Goal: Find contact information: Find contact information

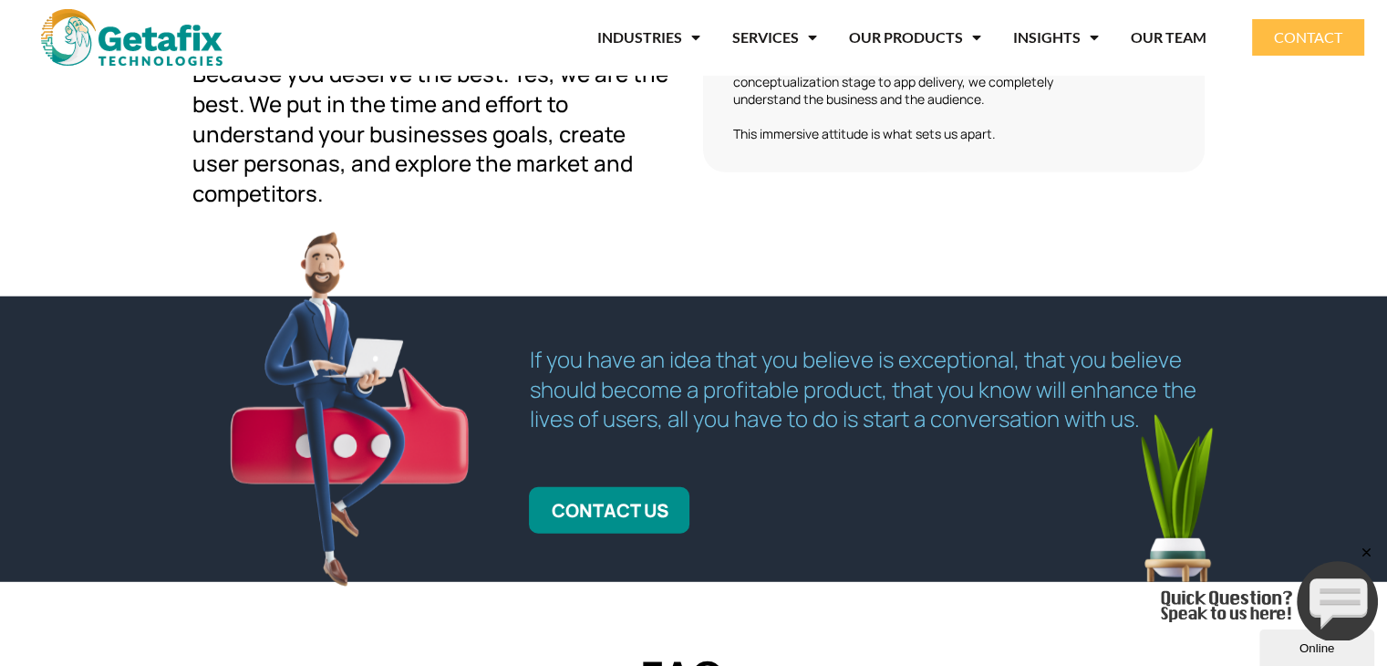
scroll to position [4716, 0]
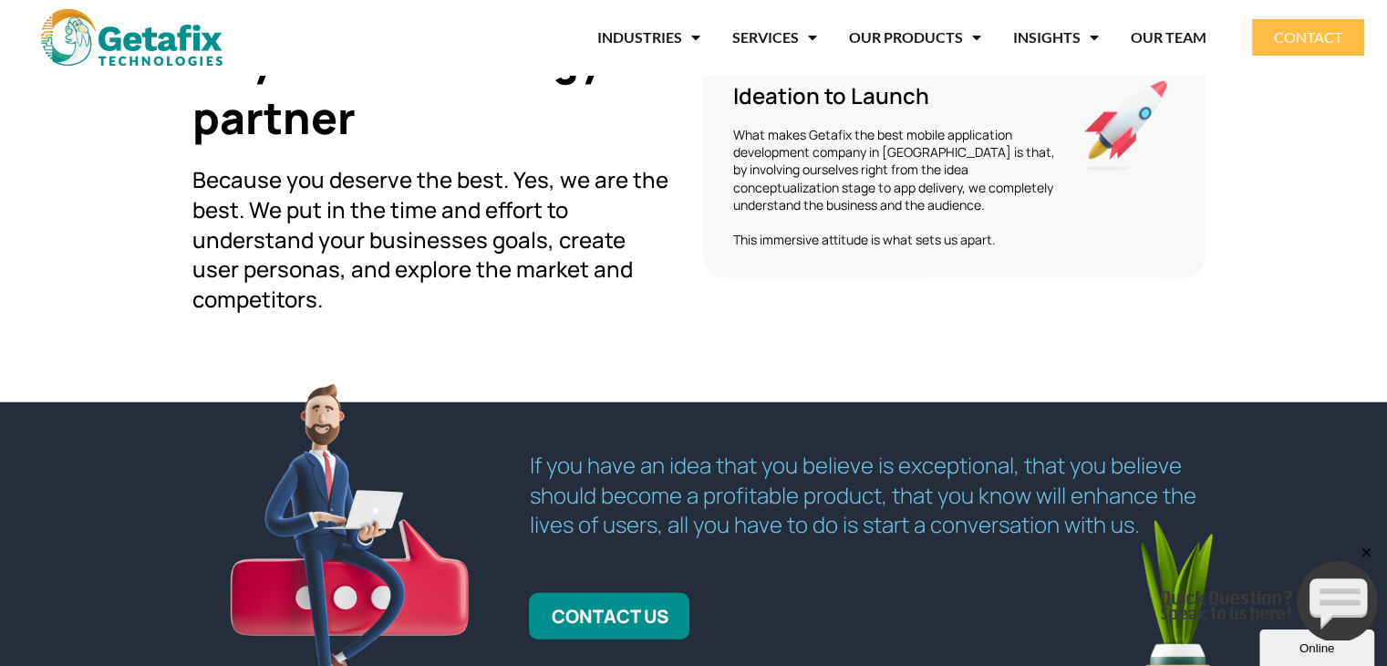
drag, startPoint x: 1332, startPoint y: 36, endPoint x: 1014, endPoint y: 95, distance: 323.5
click at [1332, 36] on span "CONTACT" at bounding box center [1308, 37] width 68 height 15
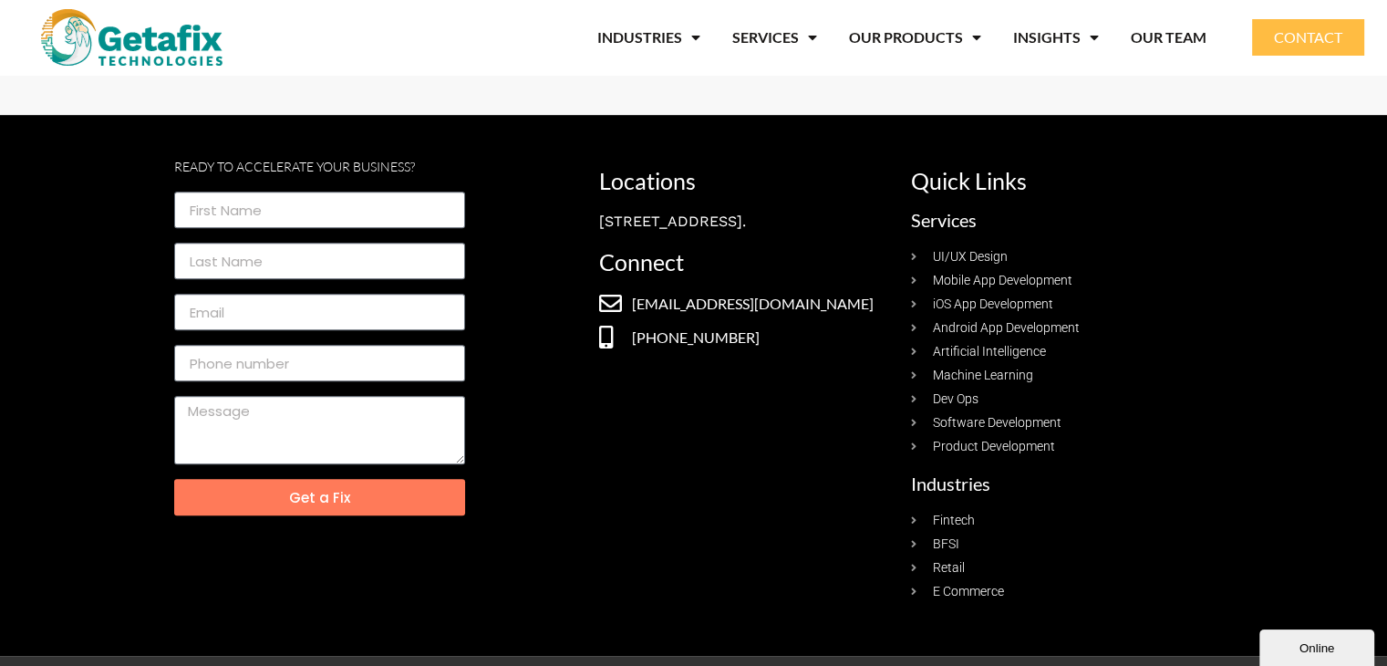
scroll to position [1039, 0]
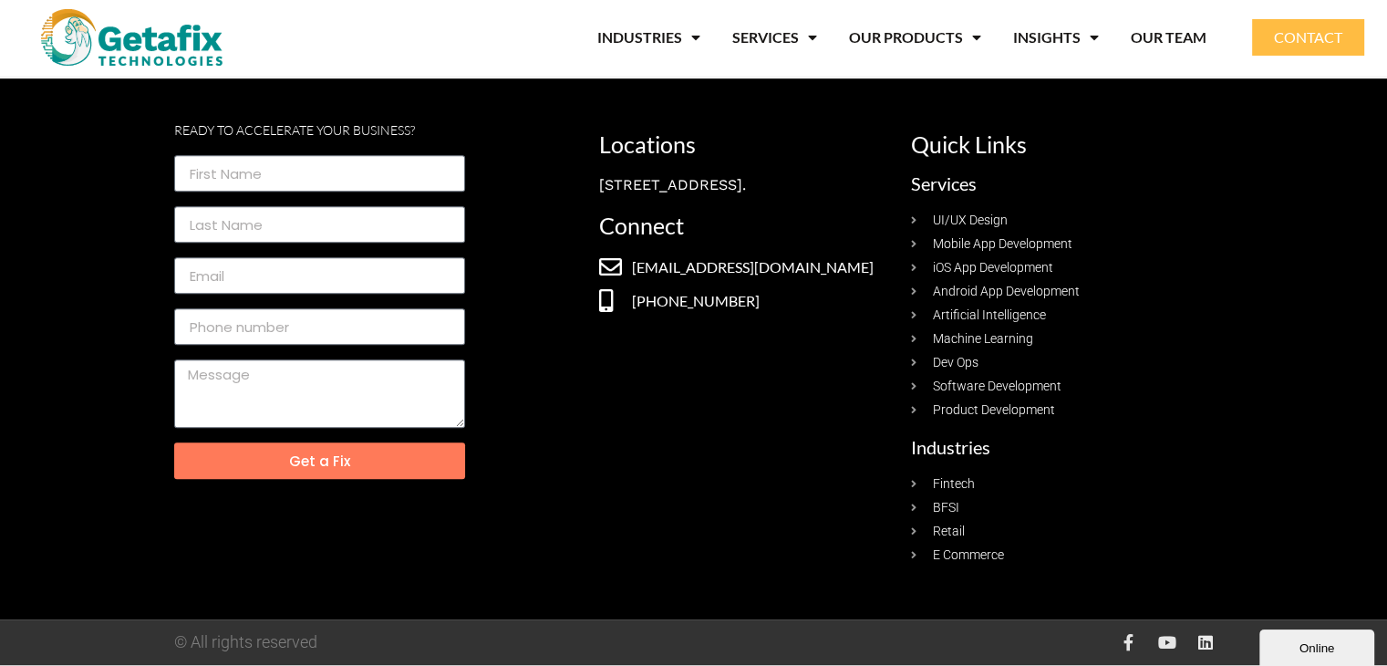
click at [1200, 641] on icon at bounding box center [1205, 642] width 16 height 16
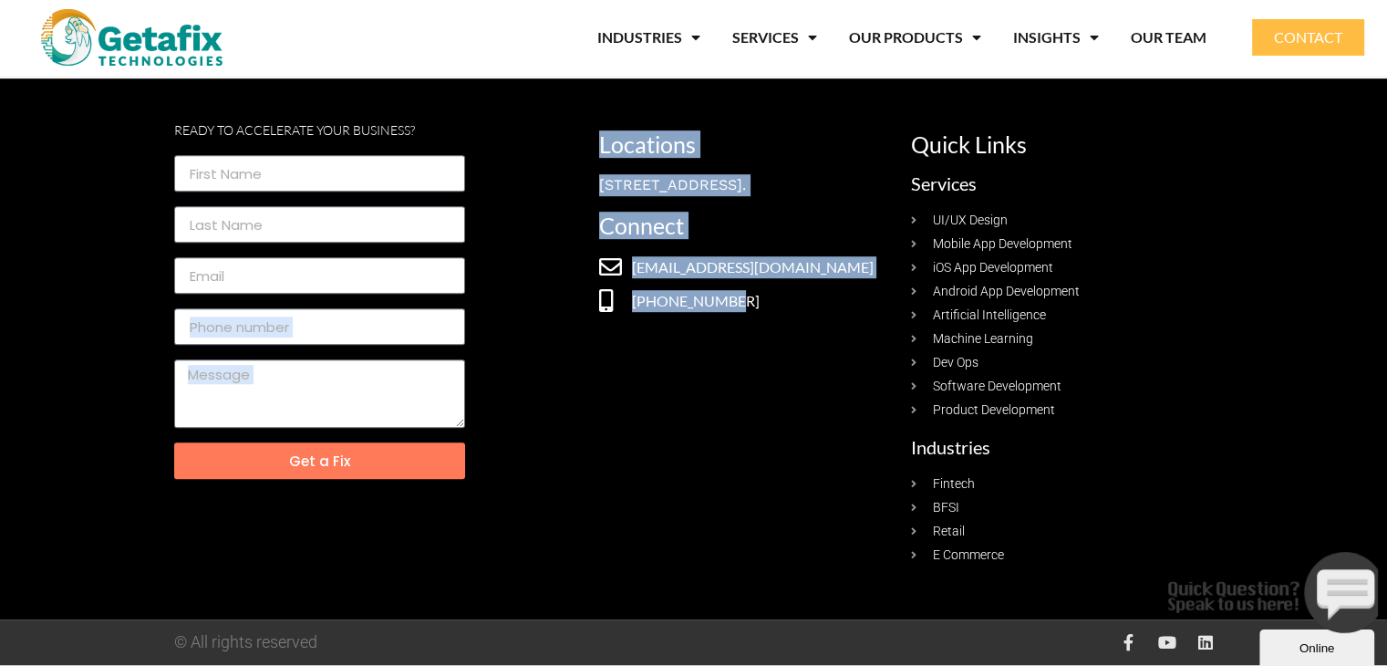
drag, startPoint x: 585, startPoint y: 350, endPoint x: 716, endPoint y: 351, distance: 130.4
click at [716, 351] on div "Ready to Accelerate your business? Get a Fix Locations [STREET_ADDRESS]. Connec…" at bounding box center [693, 349] width 1039 height 450
click at [703, 415] on div "Locations [STREET_ADDRESS]. Connect [EMAIL_ADDRESS][DOMAIN_NAME] [PHONE_NUMBER]" at bounding box center [746, 349] width 312 height 450
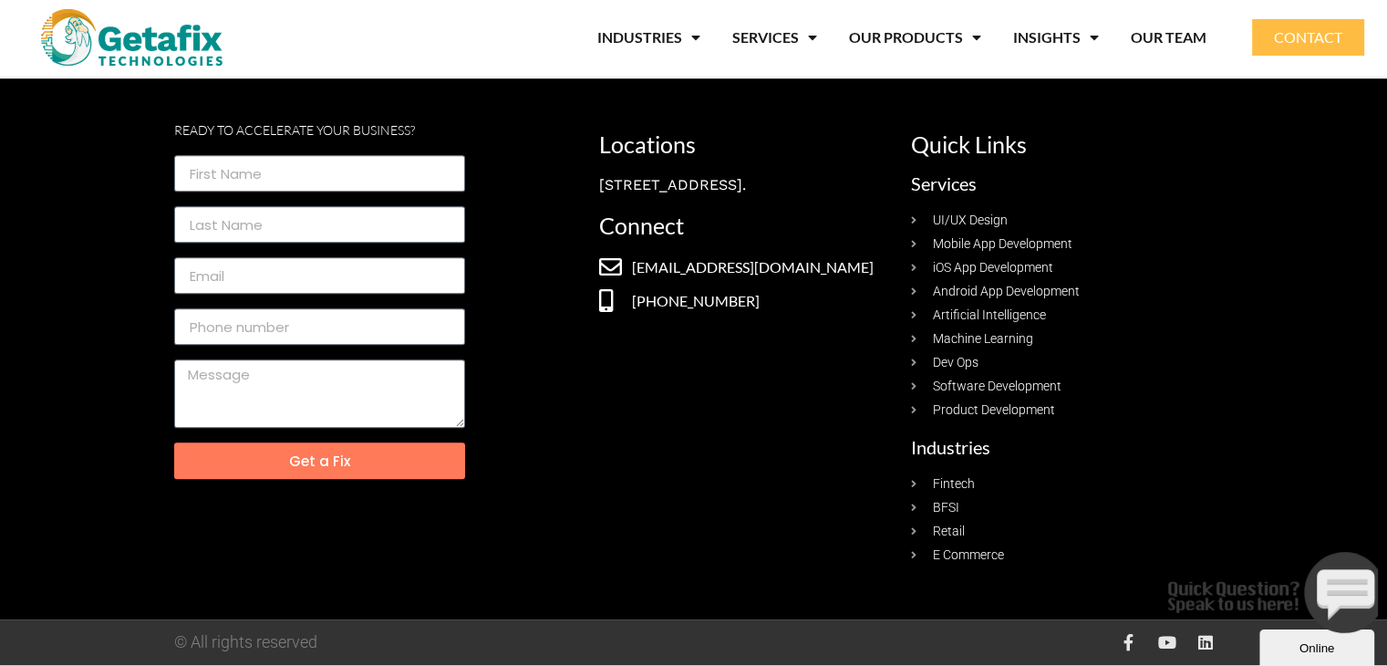
drag, startPoint x: 800, startPoint y: 356, endPoint x: 737, endPoint y: 351, distance: 63.1
click at [737, 351] on div "Locations No.88, 5th Block, Koramangala Industrial Area, First Floor, Bangalore…" at bounding box center [746, 349] width 312 height 450
click at [737, 312] on span "[PHONE_NUMBER]" at bounding box center [693, 301] width 132 height 22
copy span "91 900 872 6622"
